Goal: Navigation & Orientation: Find specific page/section

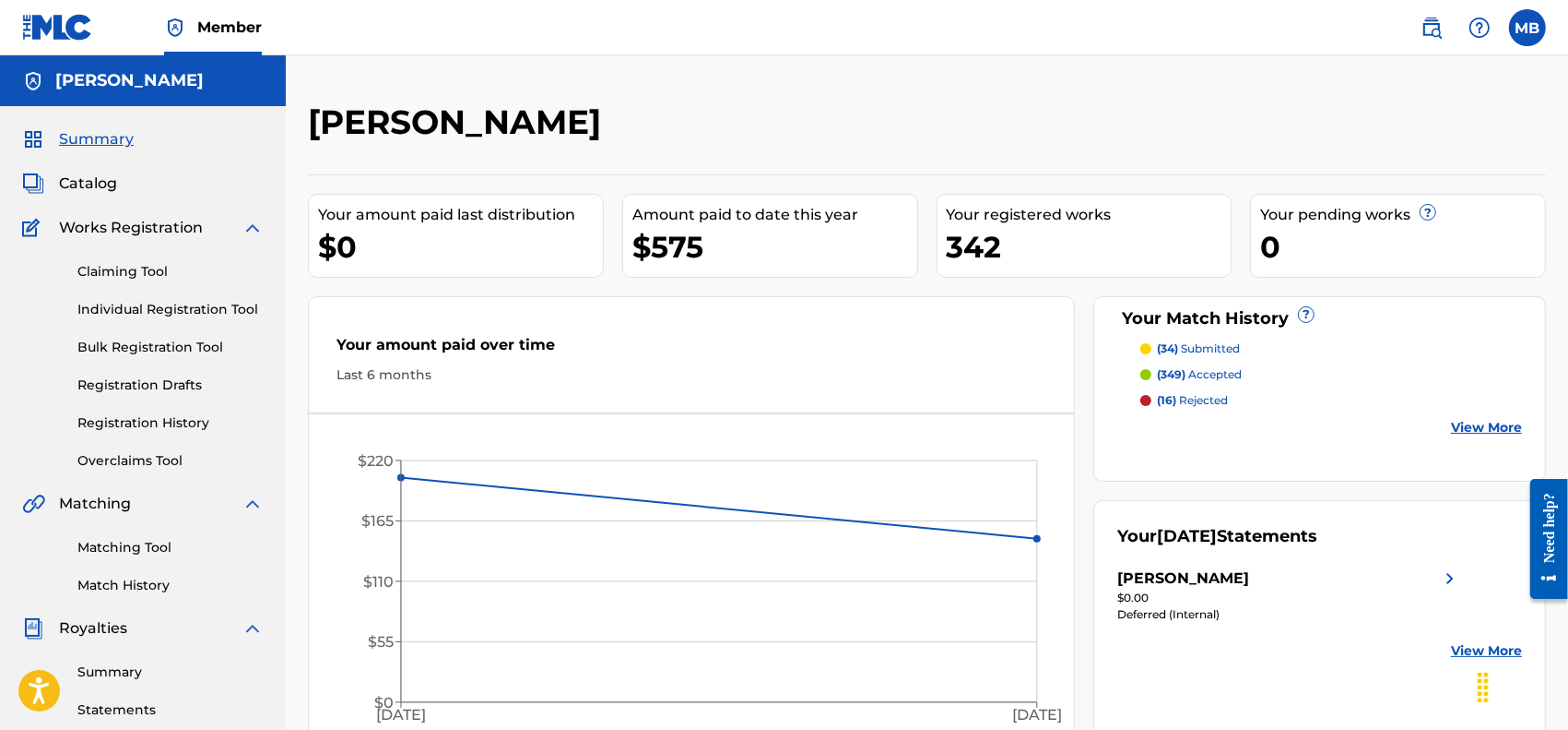
click at [104, 189] on span "Catalog" at bounding box center [88, 183] width 58 height 22
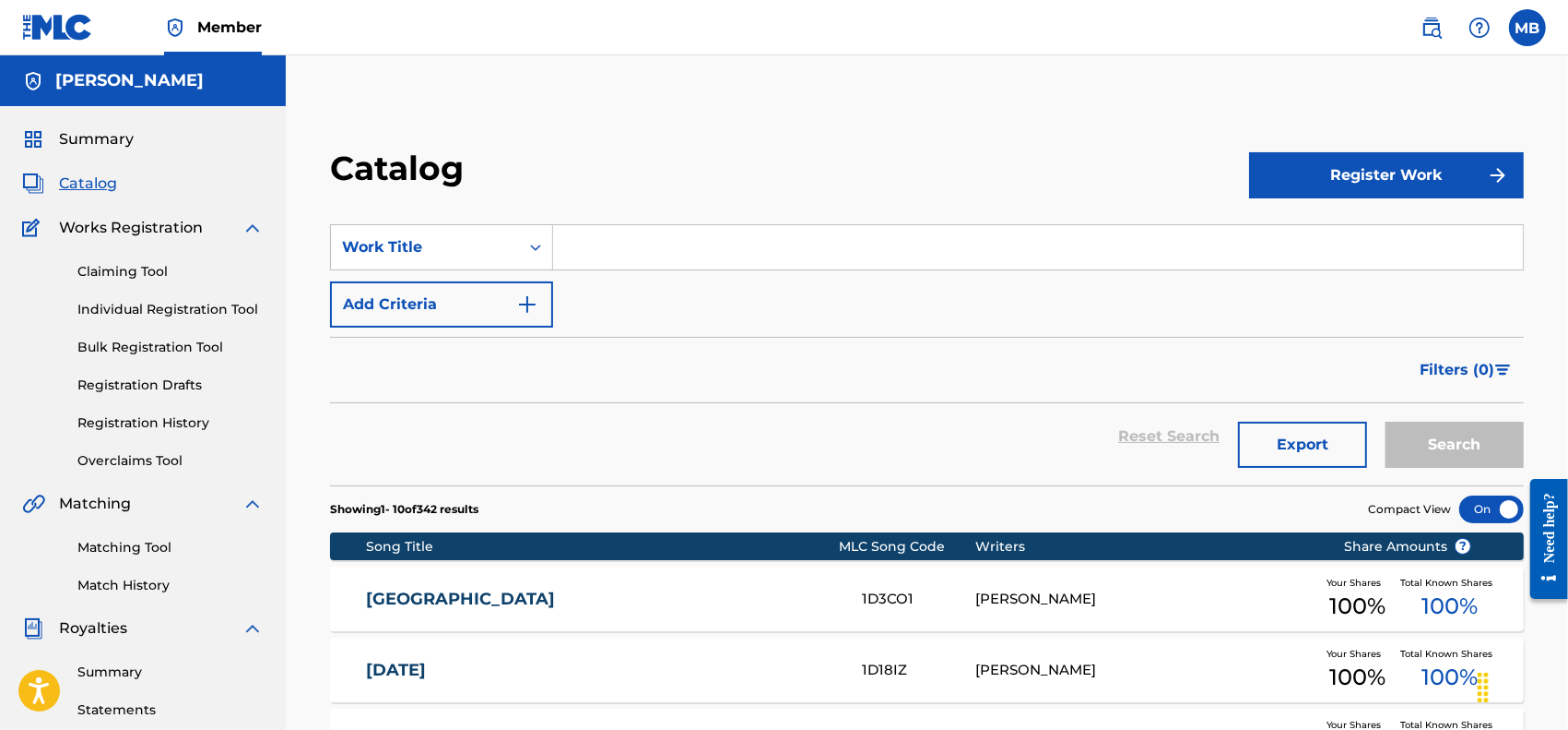
click at [129, 543] on link "Matching Tool" at bounding box center [171, 548] width 186 height 20
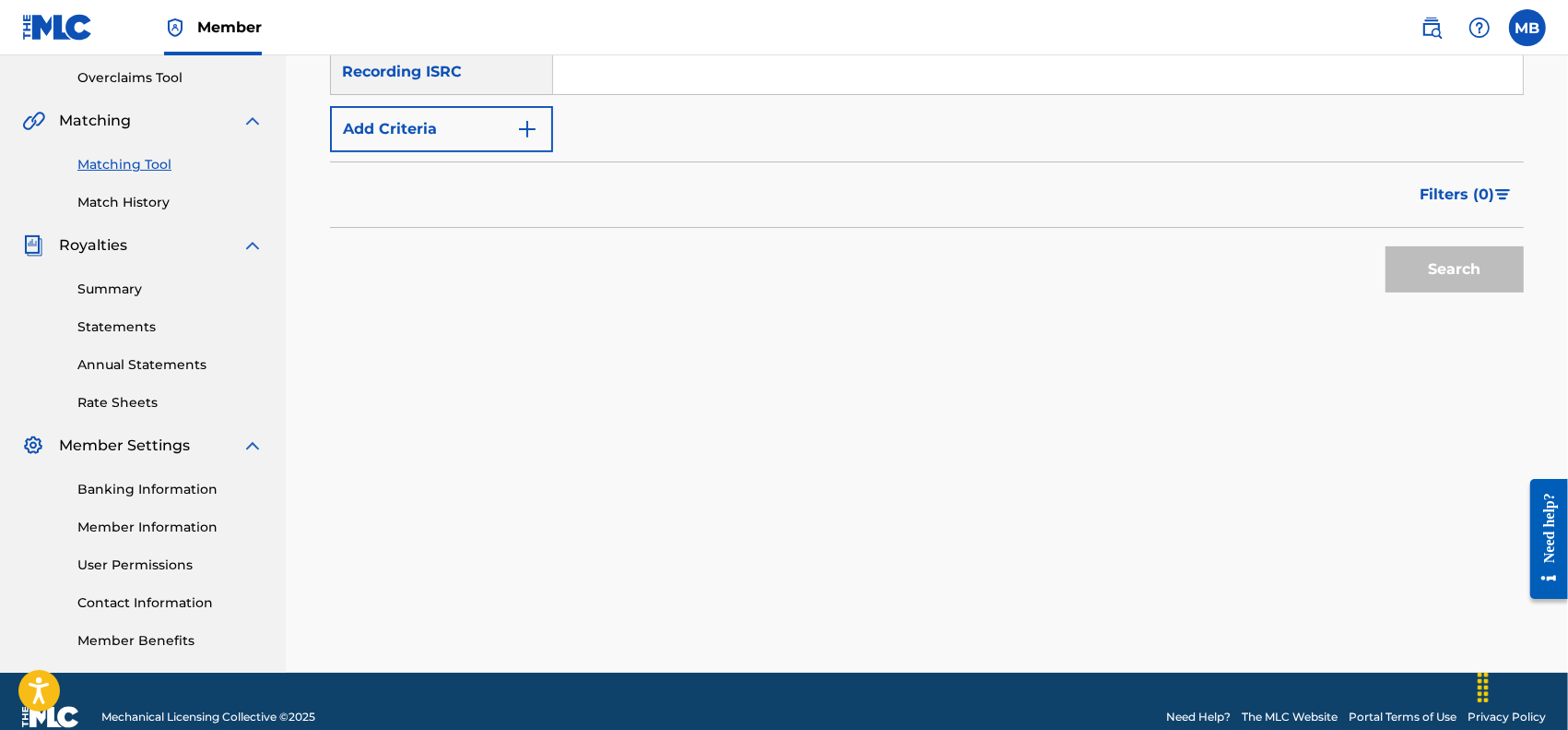
scroll to position [191, 0]
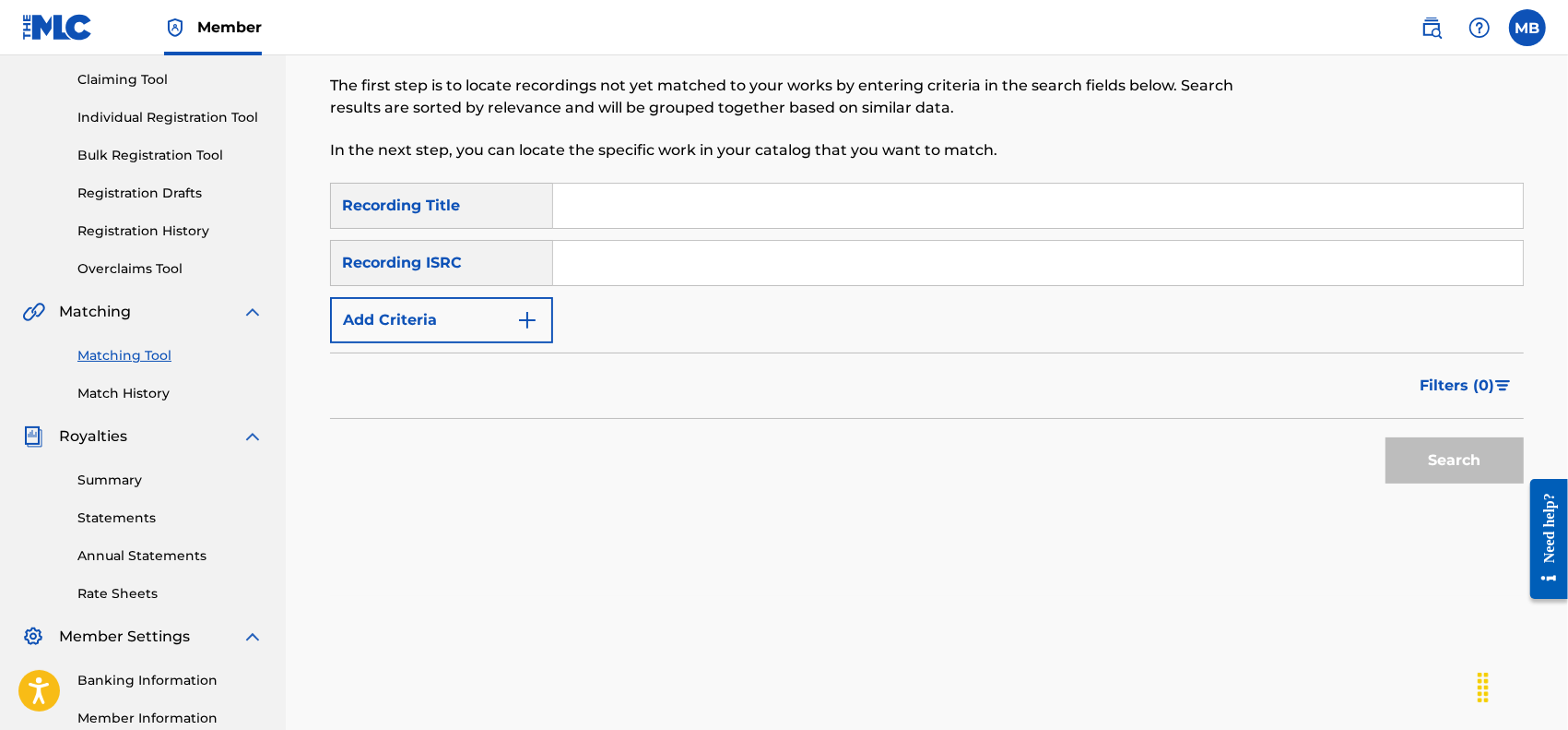
click at [529, 310] on img "Search Form" at bounding box center [528, 320] width 22 height 22
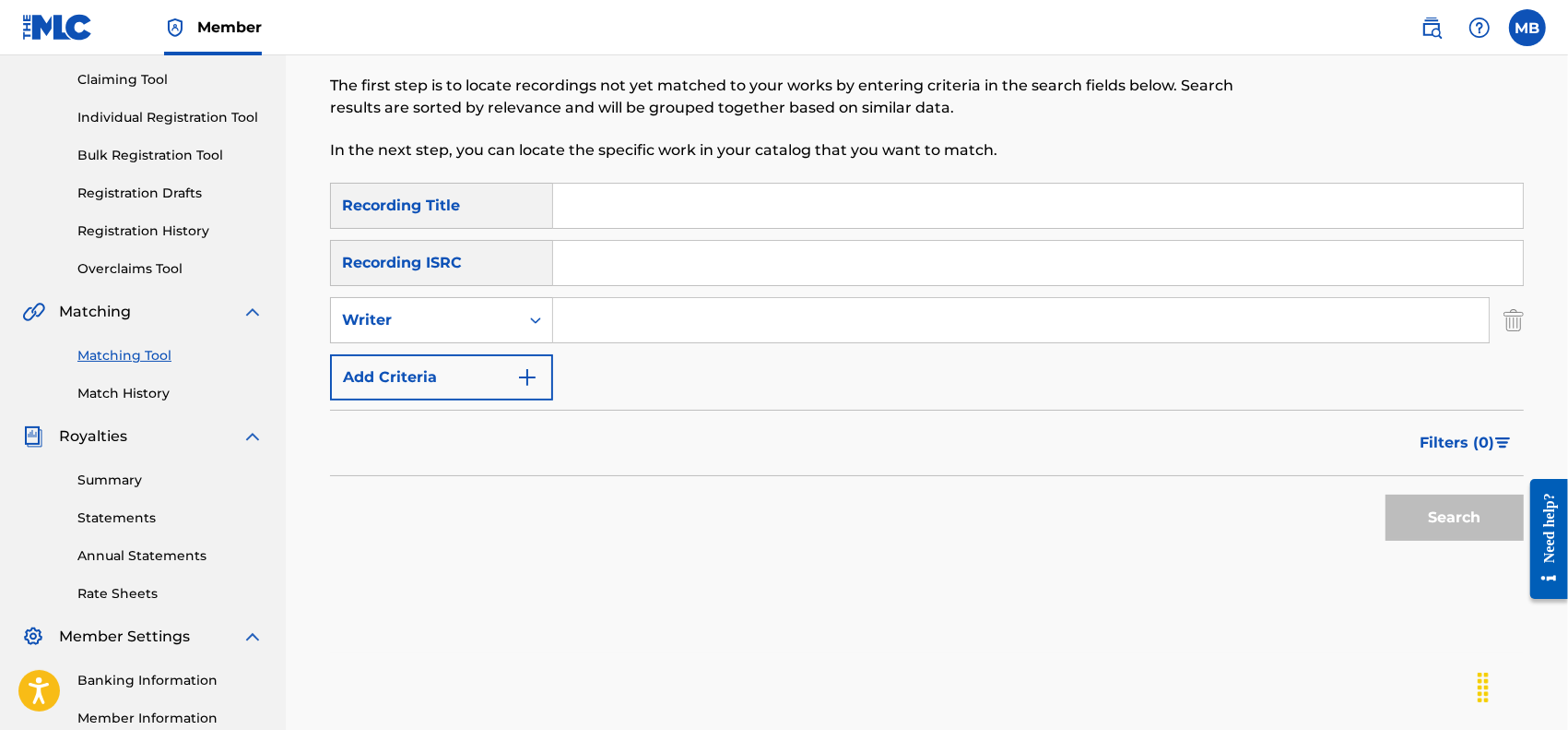
click at [606, 319] on input "Search Form" at bounding box center [1021, 320] width 936 height 44
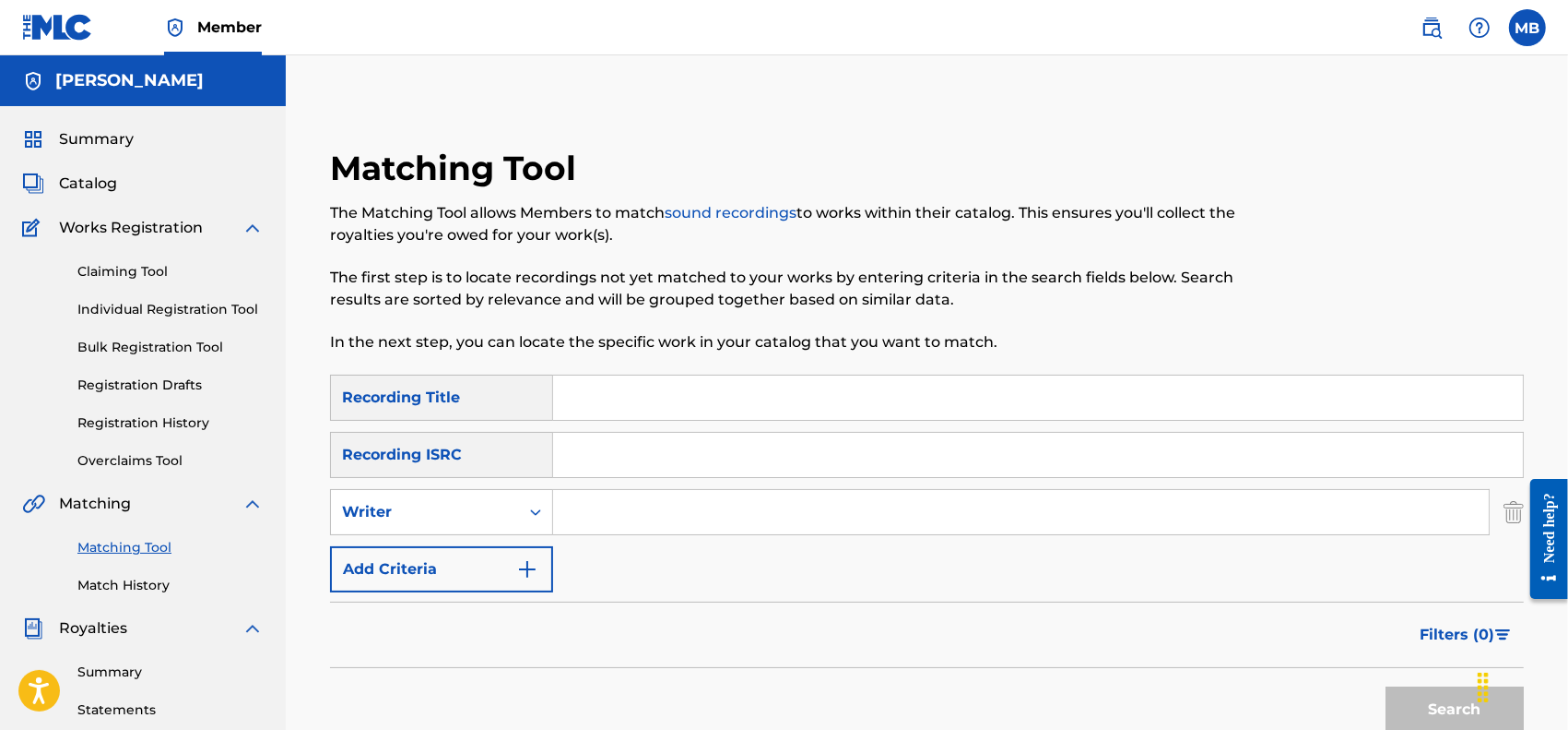
click at [104, 180] on span "Catalog" at bounding box center [88, 183] width 58 height 22
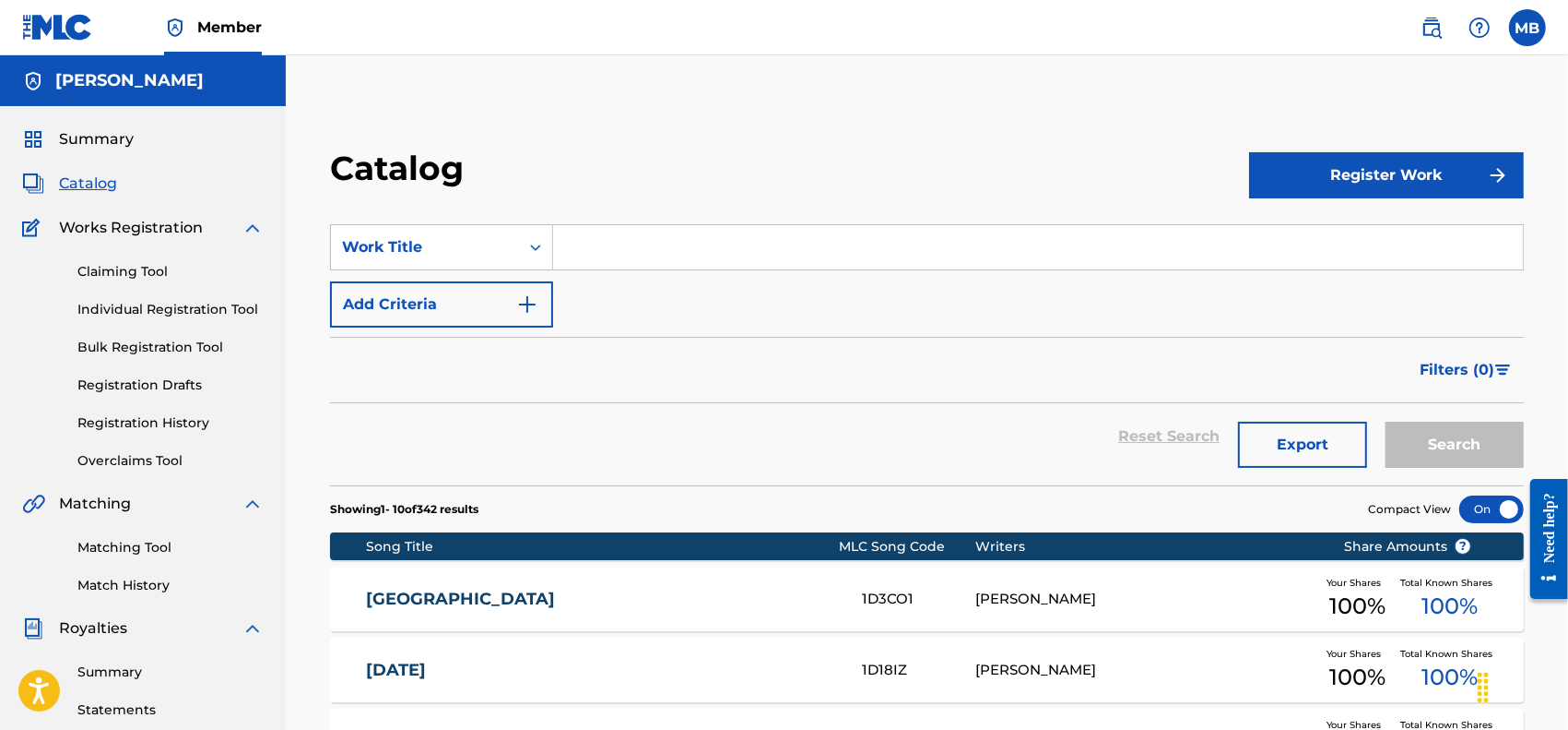
click at [95, 129] on span "Summary" at bounding box center [97, 139] width 75 height 22
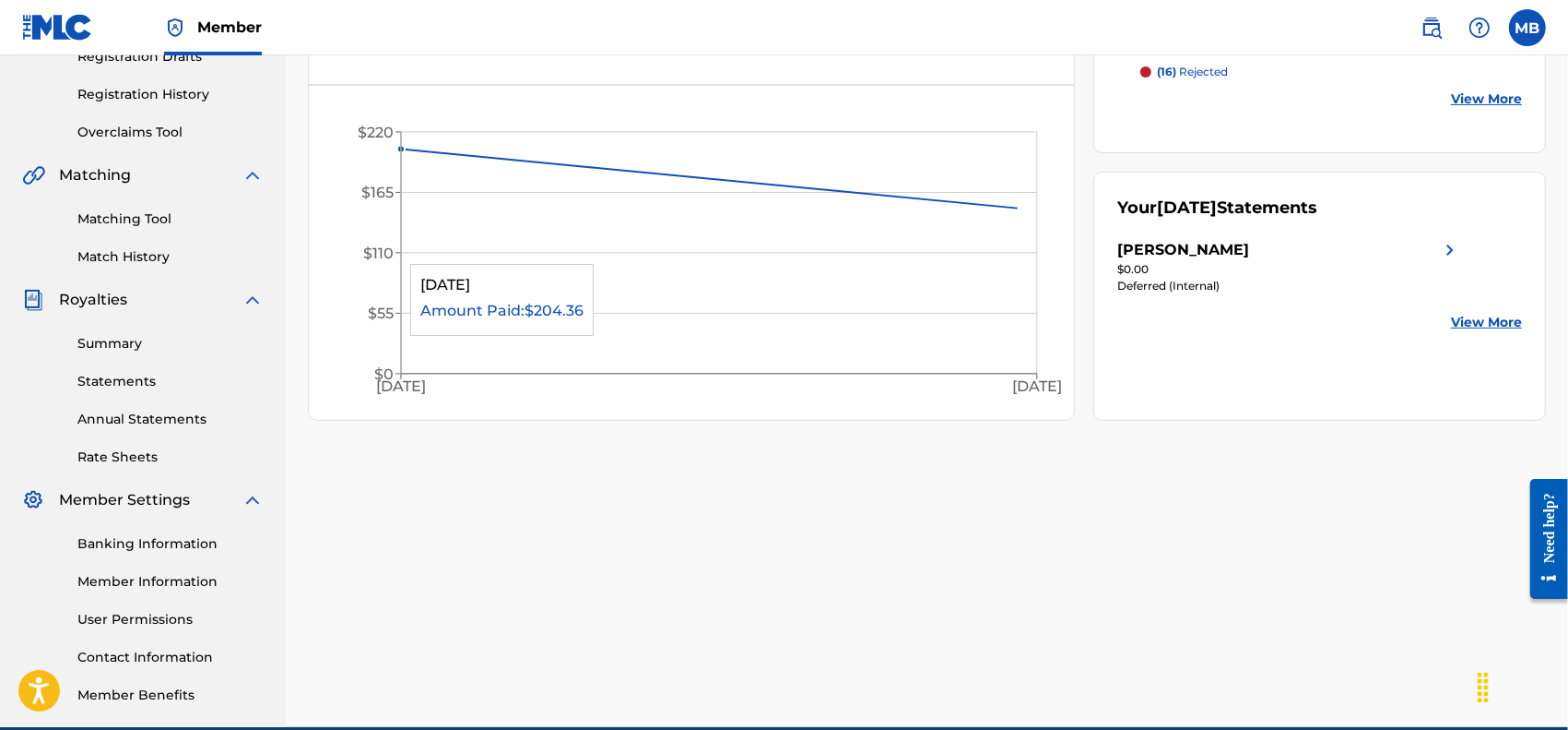
scroll to position [384, 0]
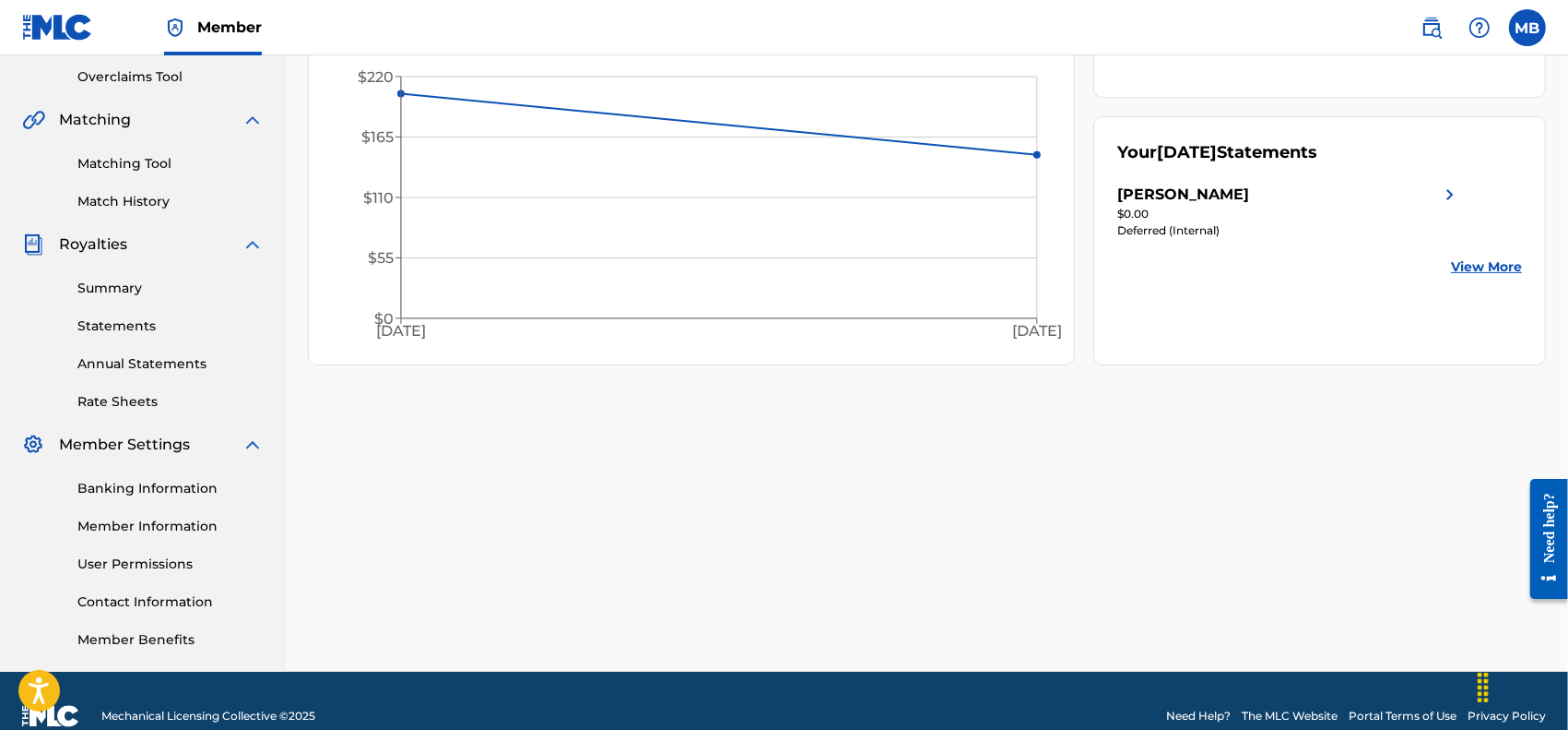
click at [1487, 267] on link "View More" at bounding box center [1487, 267] width 71 height 20
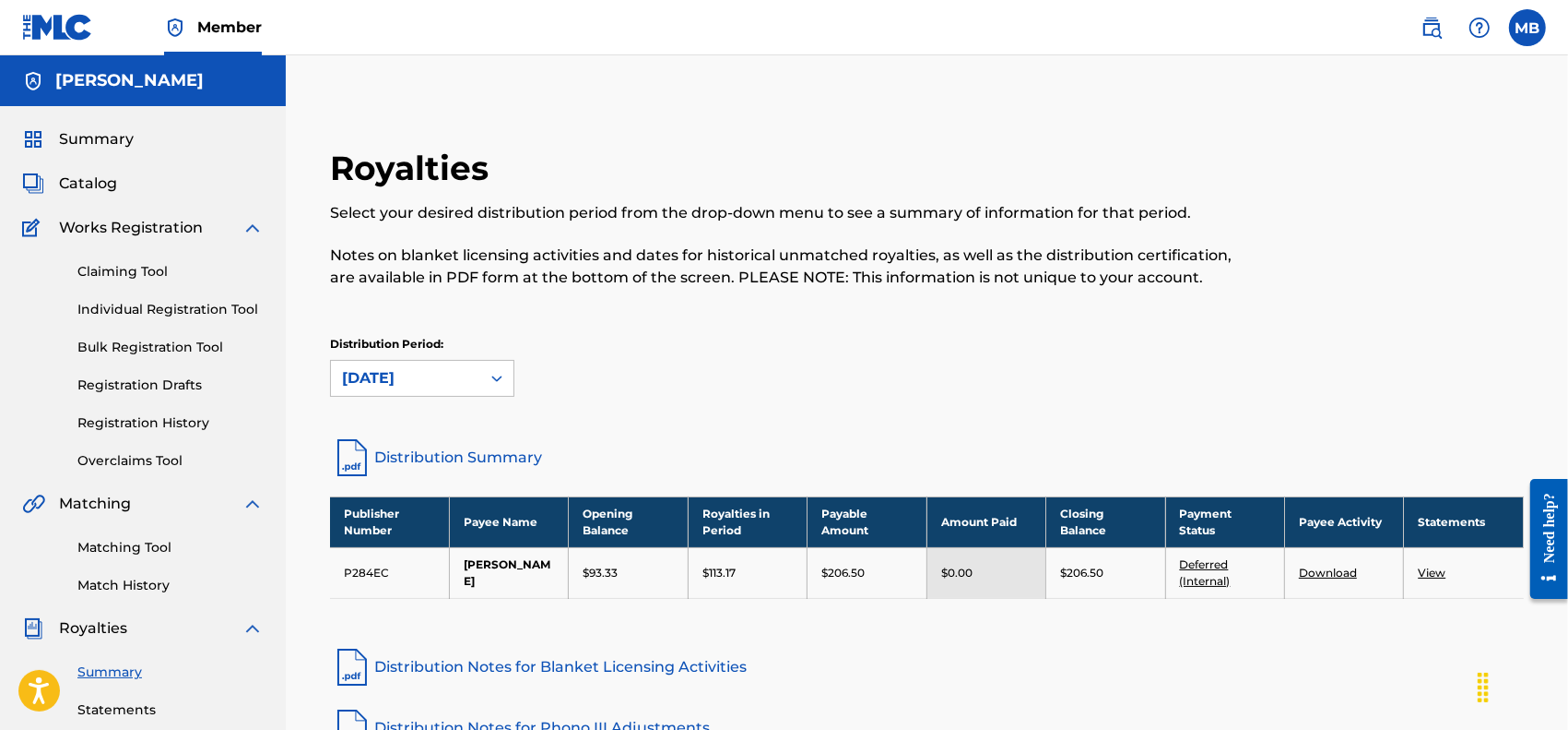
click at [102, 153] on div "Summary Catalog Works Registration Claiming Tool Individual Registration Tool B…" at bounding box center [143, 581] width 286 height 949
click at [103, 149] on span "Summary" at bounding box center [97, 139] width 75 height 22
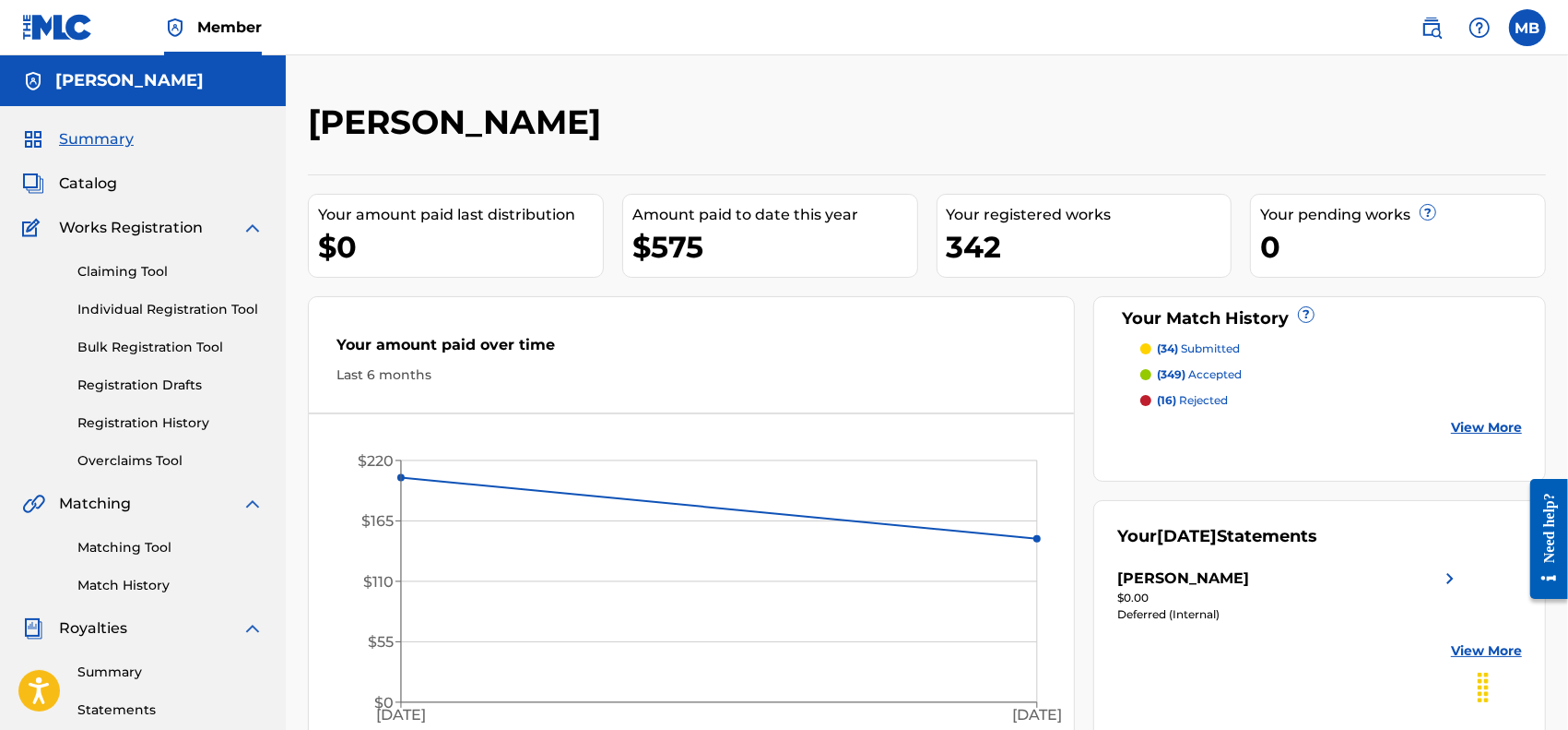
click at [95, 178] on span "Catalog" at bounding box center [88, 183] width 58 height 22
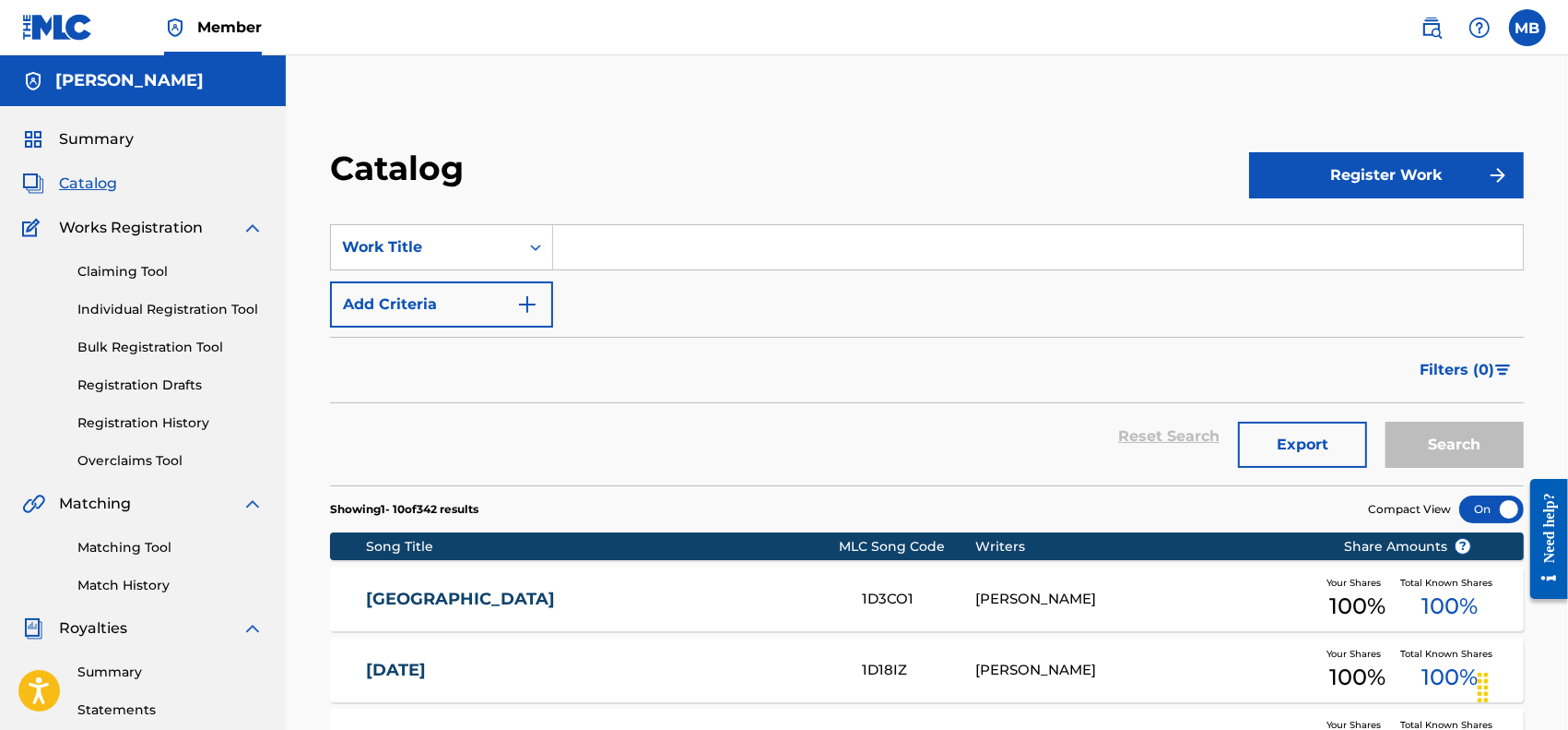
click at [107, 523] on div "Matching Tool Match History" at bounding box center [142, 554] width 242 height 80
click at [124, 541] on link "Matching Tool" at bounding box center [171, 548] width 186 height 20
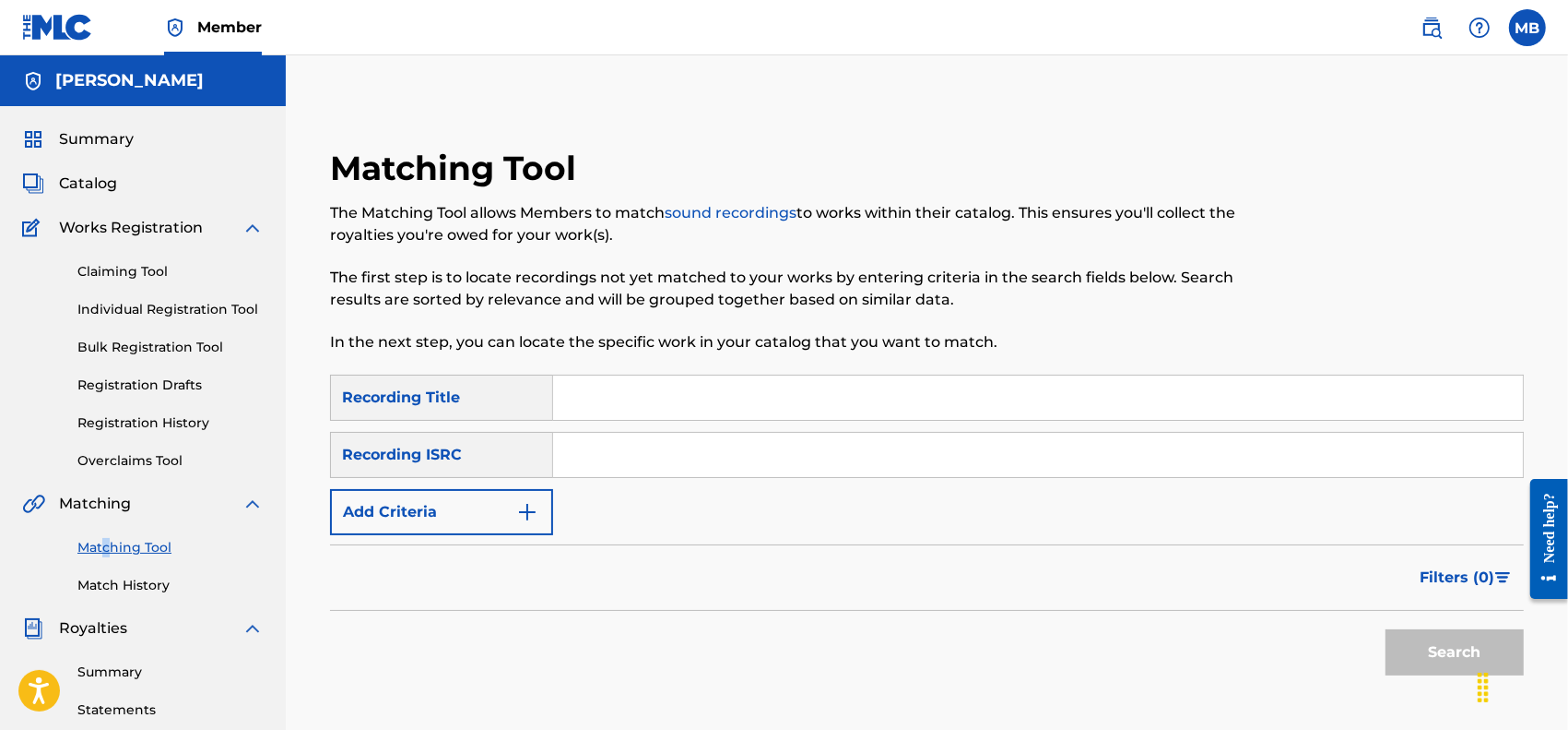
click at [66, 177] on span "Catalog" at bounding box center [88, 183] width 58 height 22
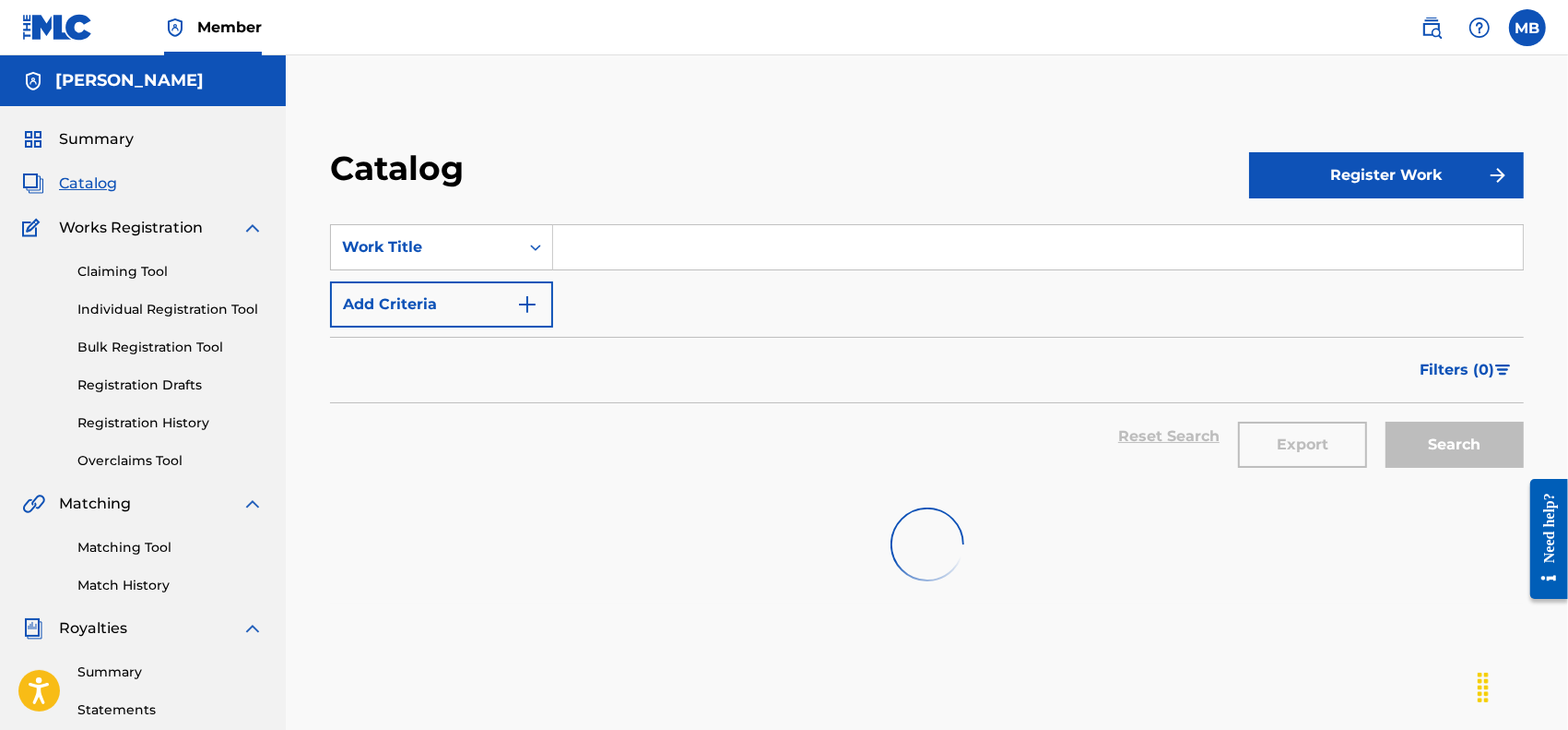
click at [110, 50] on div "Member" at bounding box center [141, 27] width 240 height 54
